Goal: Register for event/course

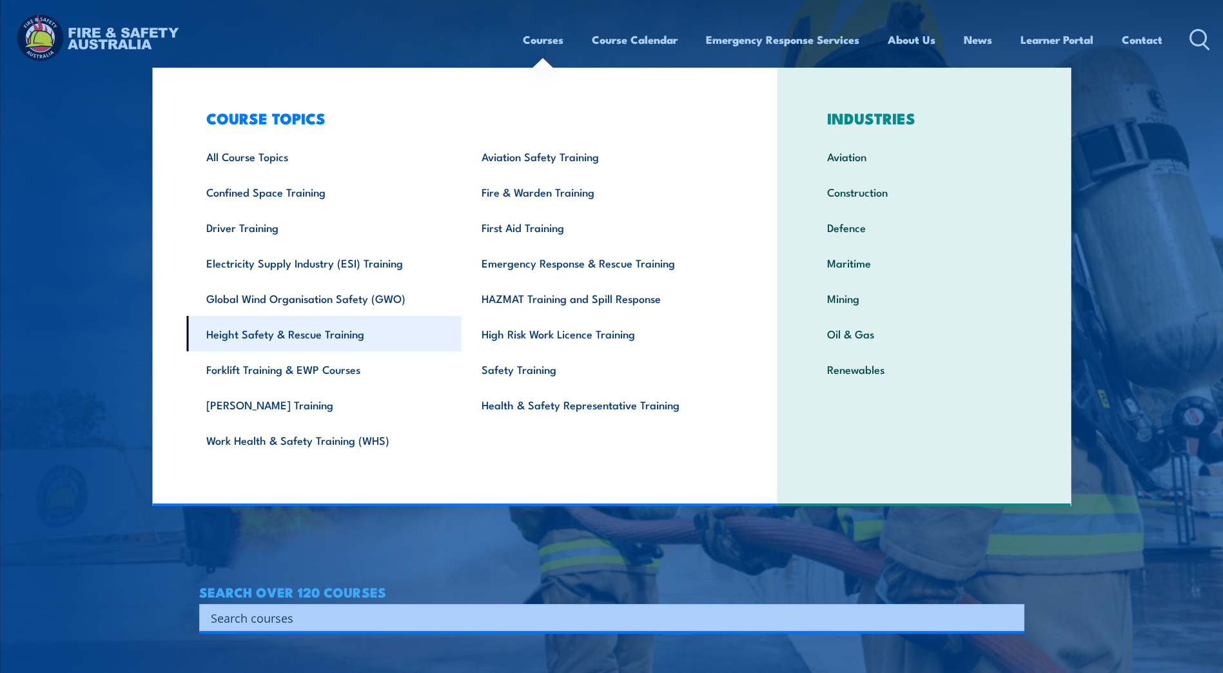
click at [314, 335] on link "Height Safety & Rescue Training" at bounding box center [323, 333] width 275 height 35
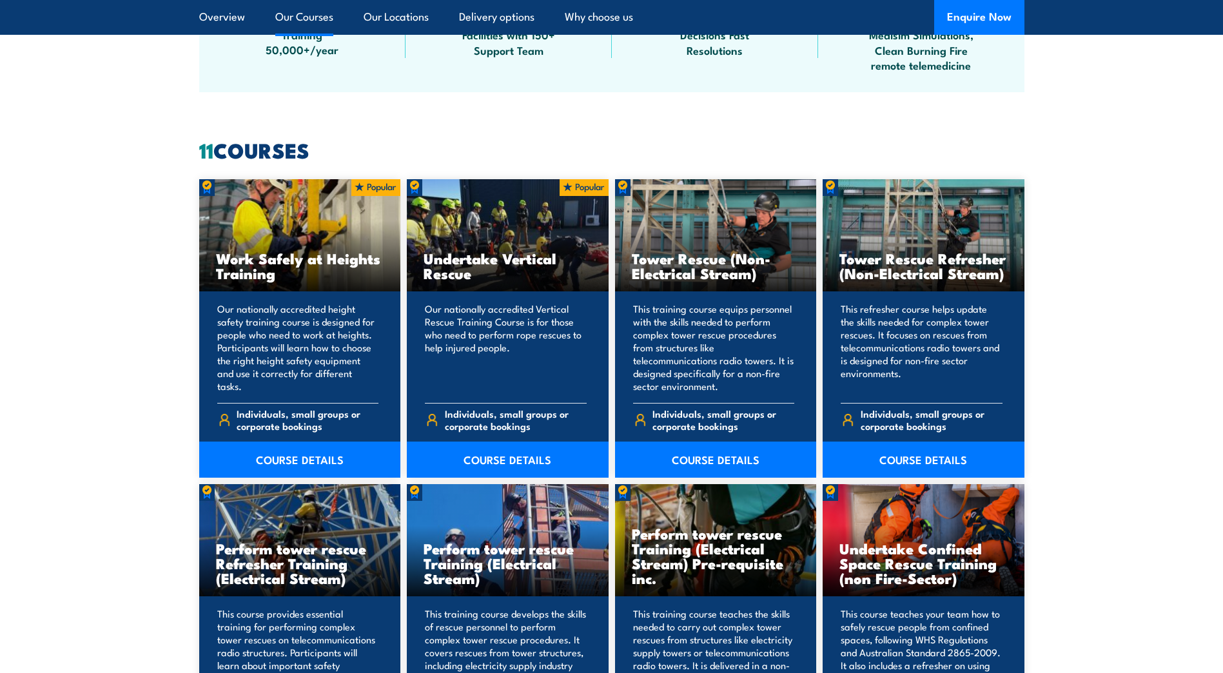
scroll to position [903, 0]
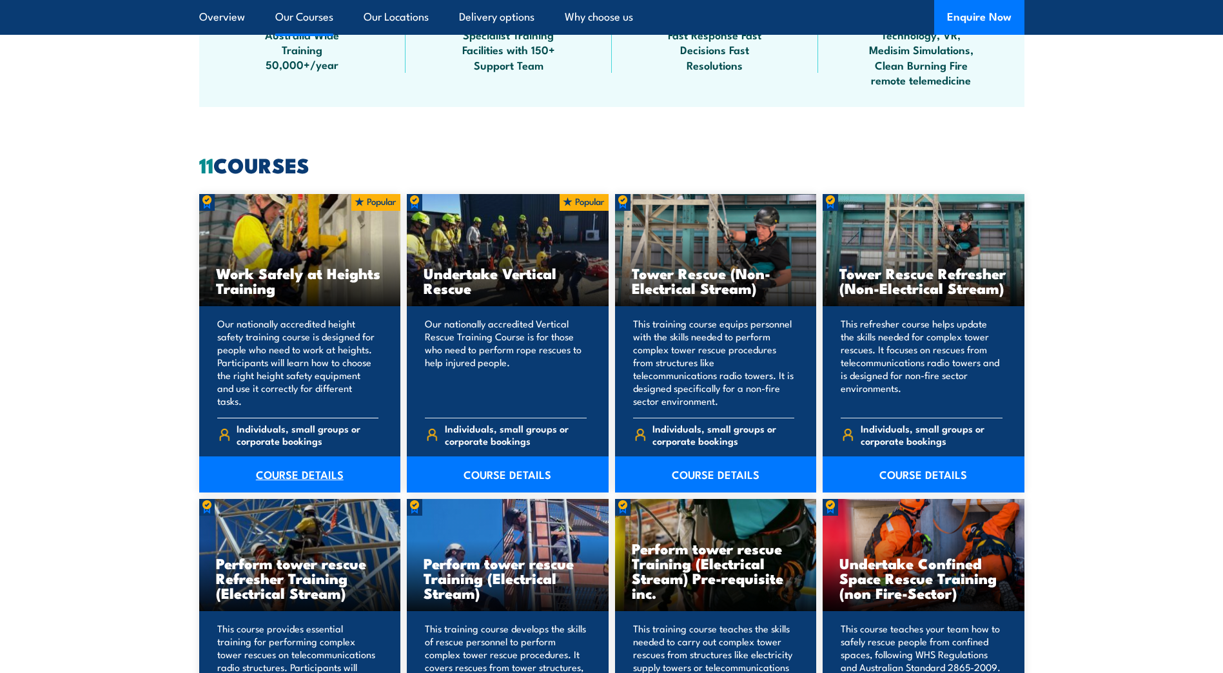
click at [304, 469] on link "COURSE DETAILS" at bounding box center [300, 474] width 202 height 36
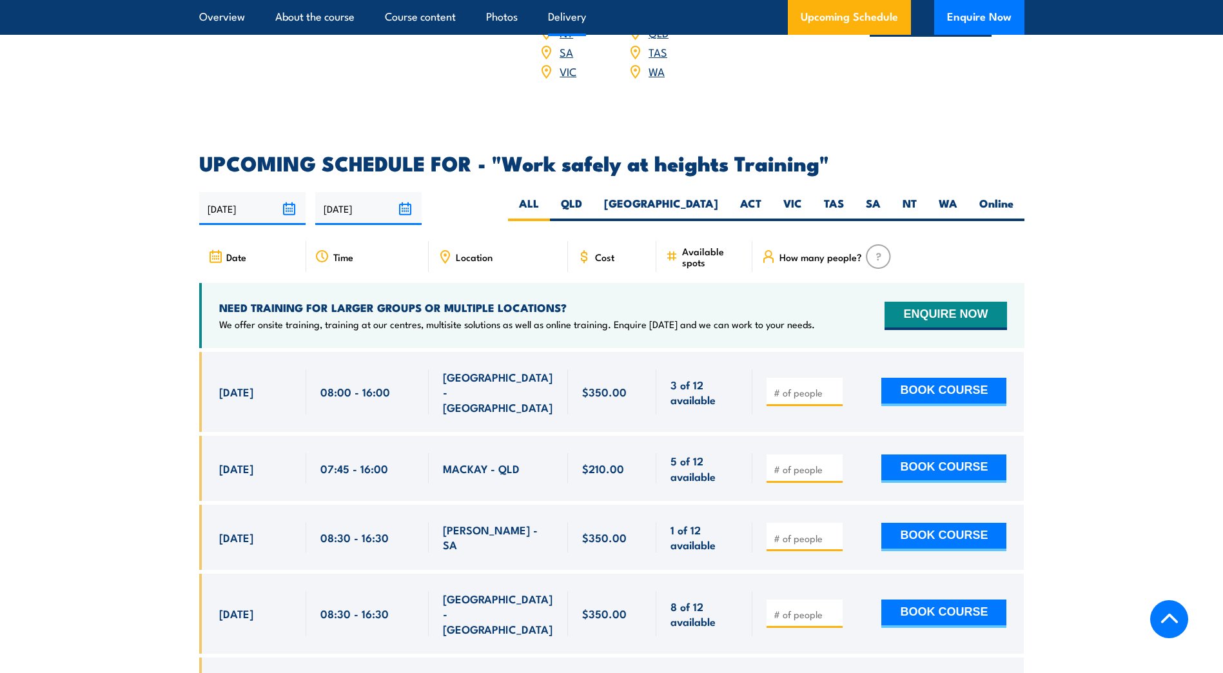
scroll to position [1934, 0]
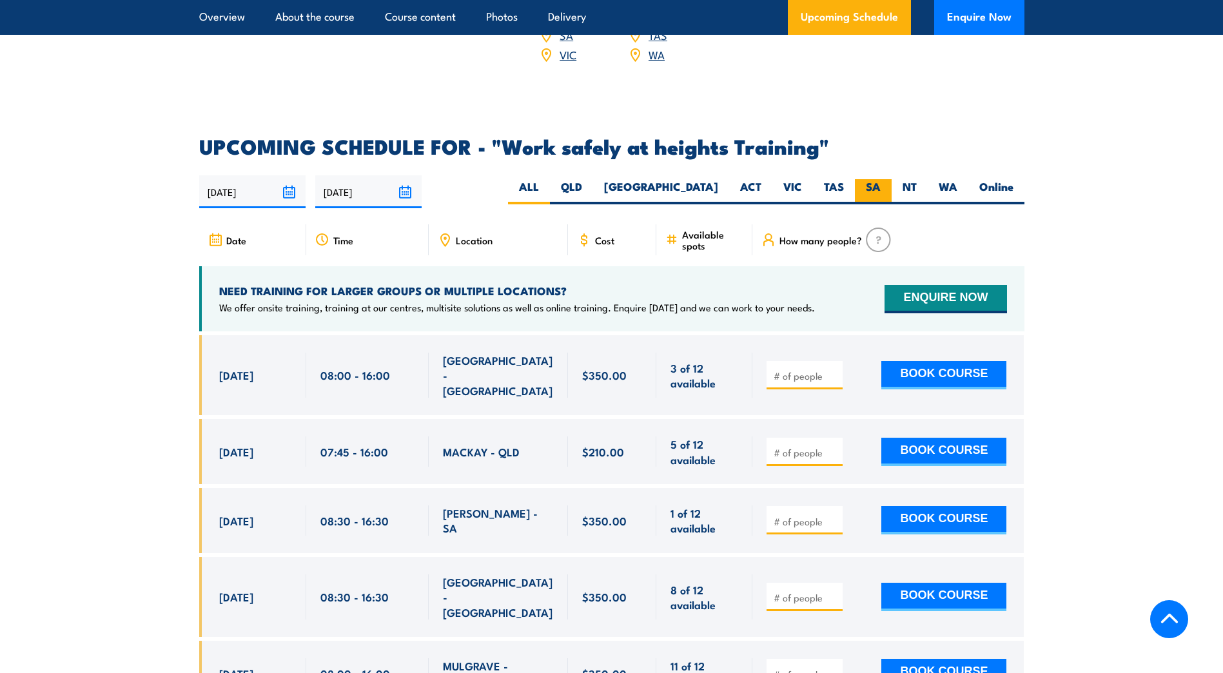
click at [868, 179] on label "SA" at bounding box center [873, 191] width 37 height 25
click at [881, 179] on input "SA" at bounding box center [885, 183] width 8 height 8
radio input "true"
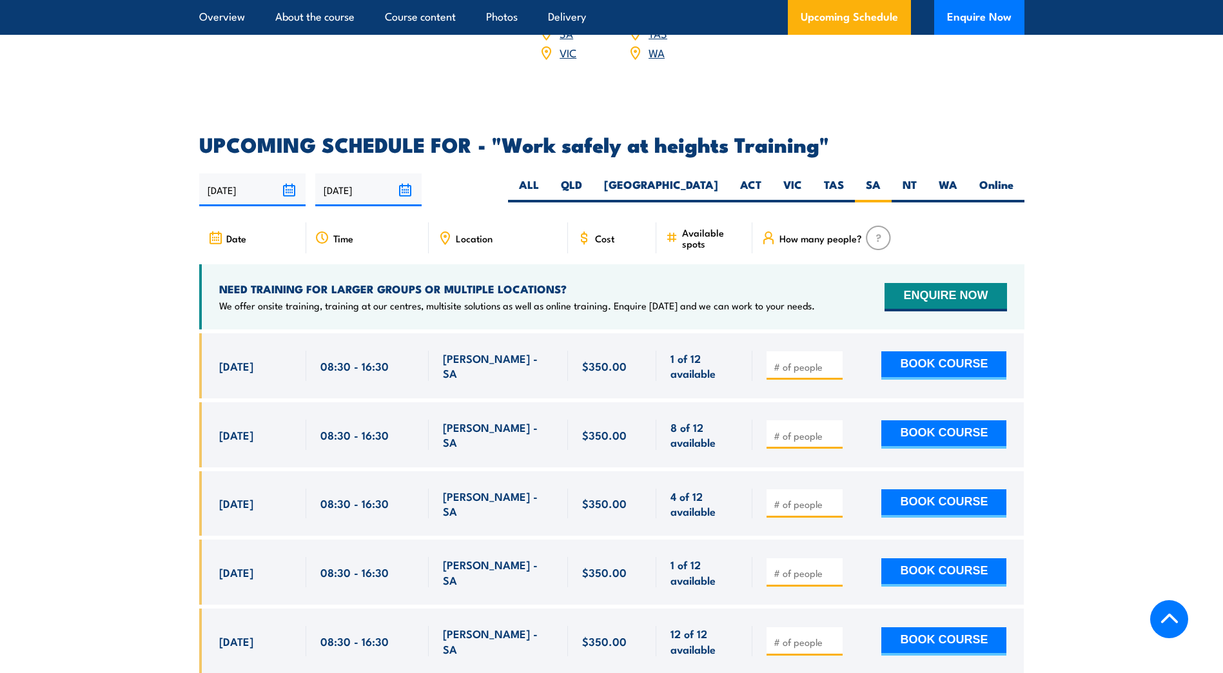
scroll to position [1922, 0]
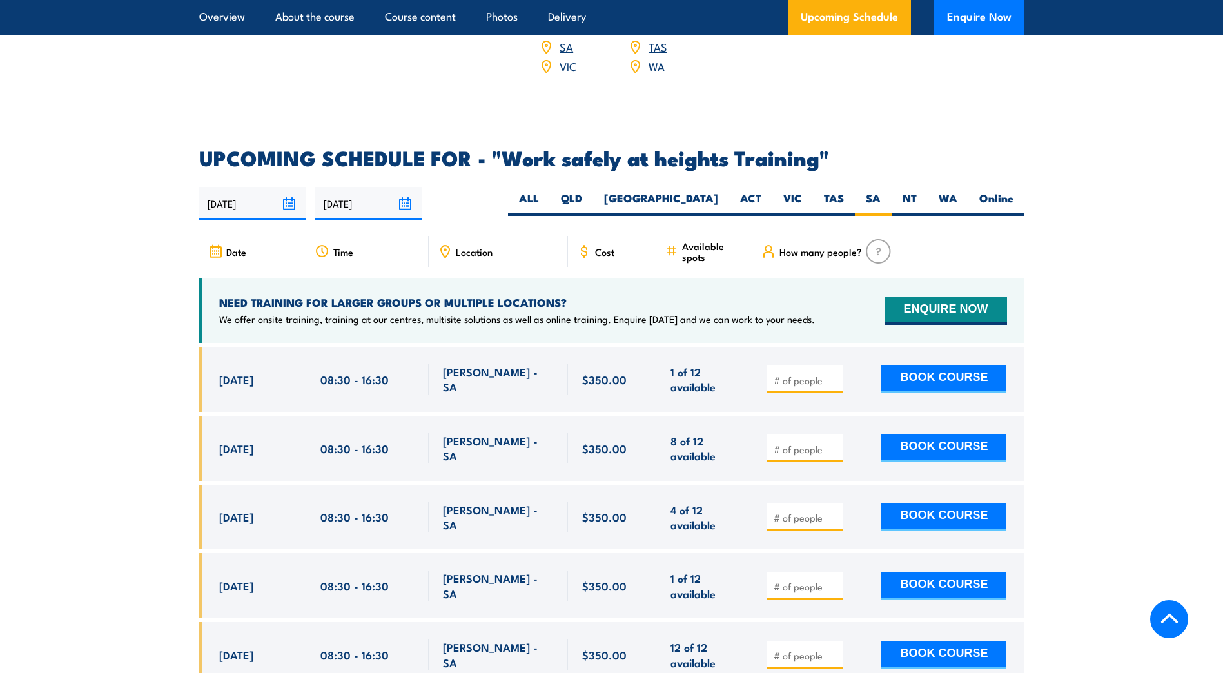
drag, startPoint x: 797, startPoint y: 182, endPoint x: 864, endPoint y: 321, distance: 153.7
click at [797, 191] on label "VIC" at bounding box center [792, 203] width 41 height 25
click at [802, 191] on input "VIC" at bounding box center [806, 195] width 8 height 8
radio input "true"
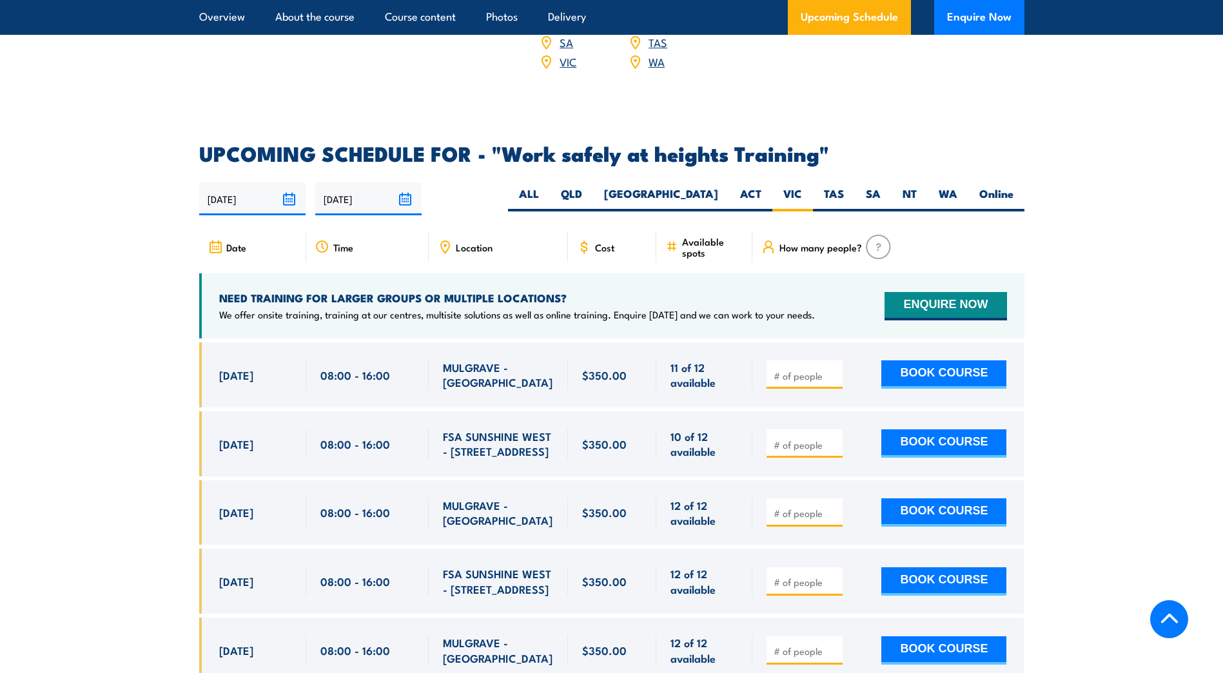
scroll to position [1922, 0]
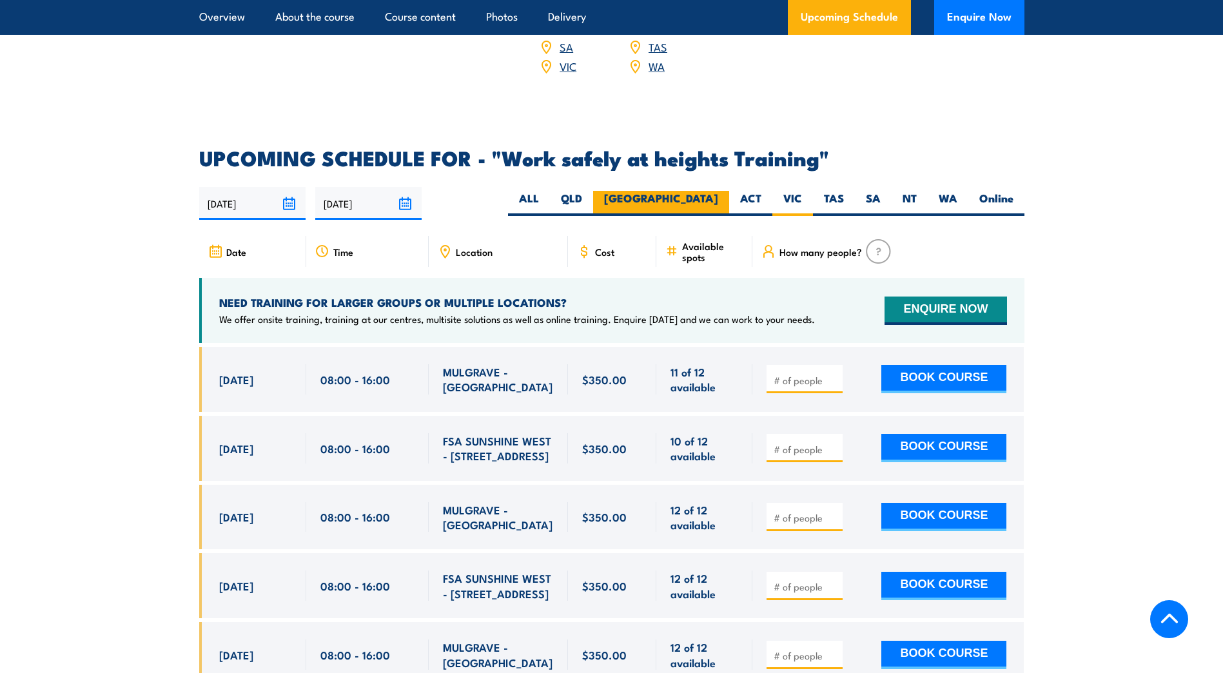
click at [712, 191] on label "[GEOGRAPHIC_DATA]" at bounding box center [661, 203] width 136 height 25
click at [718, 191] on input "[GEOGRAPHIC_DATA]" at bounding box center [722, 195] width 8 height 8
radio input "true"
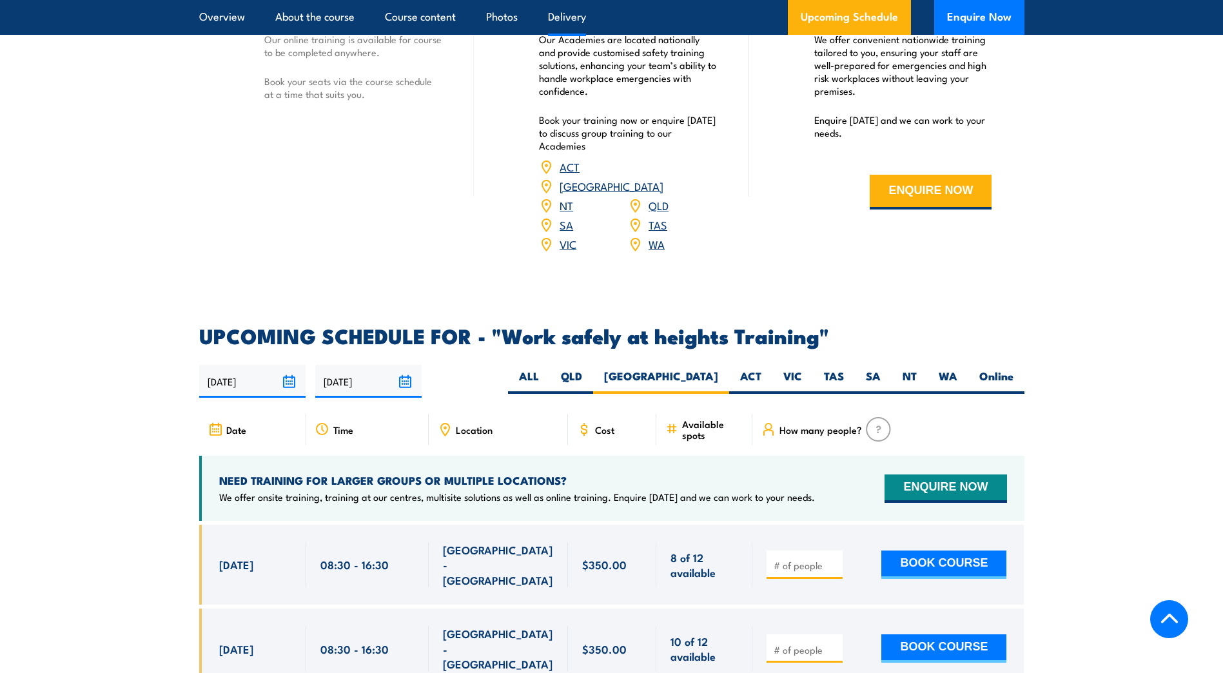
scroll to position [1665, 0]
